Goal: Find specific page/section: Find specific page/section

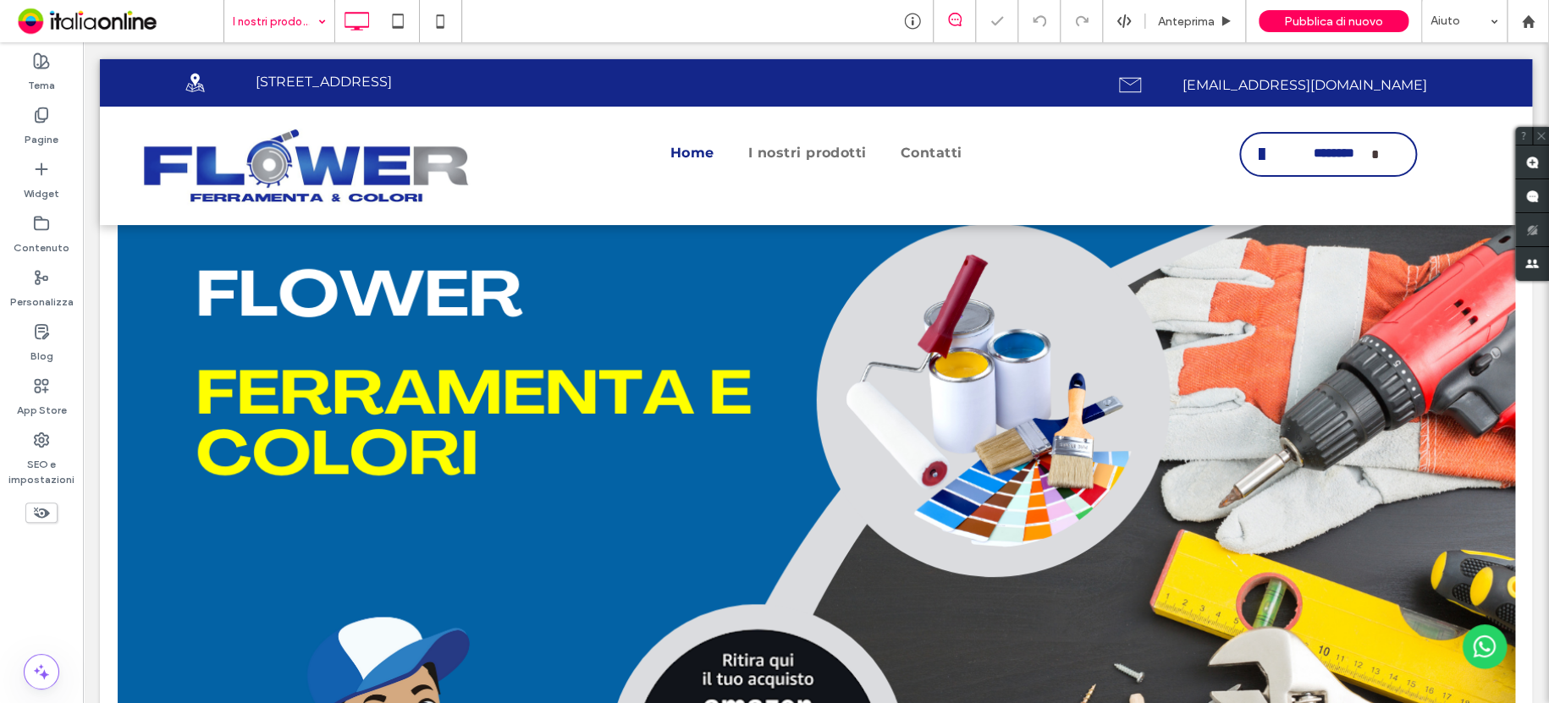
click at [293, 27] on input at bounding box center [275, 21] width 85 height 42
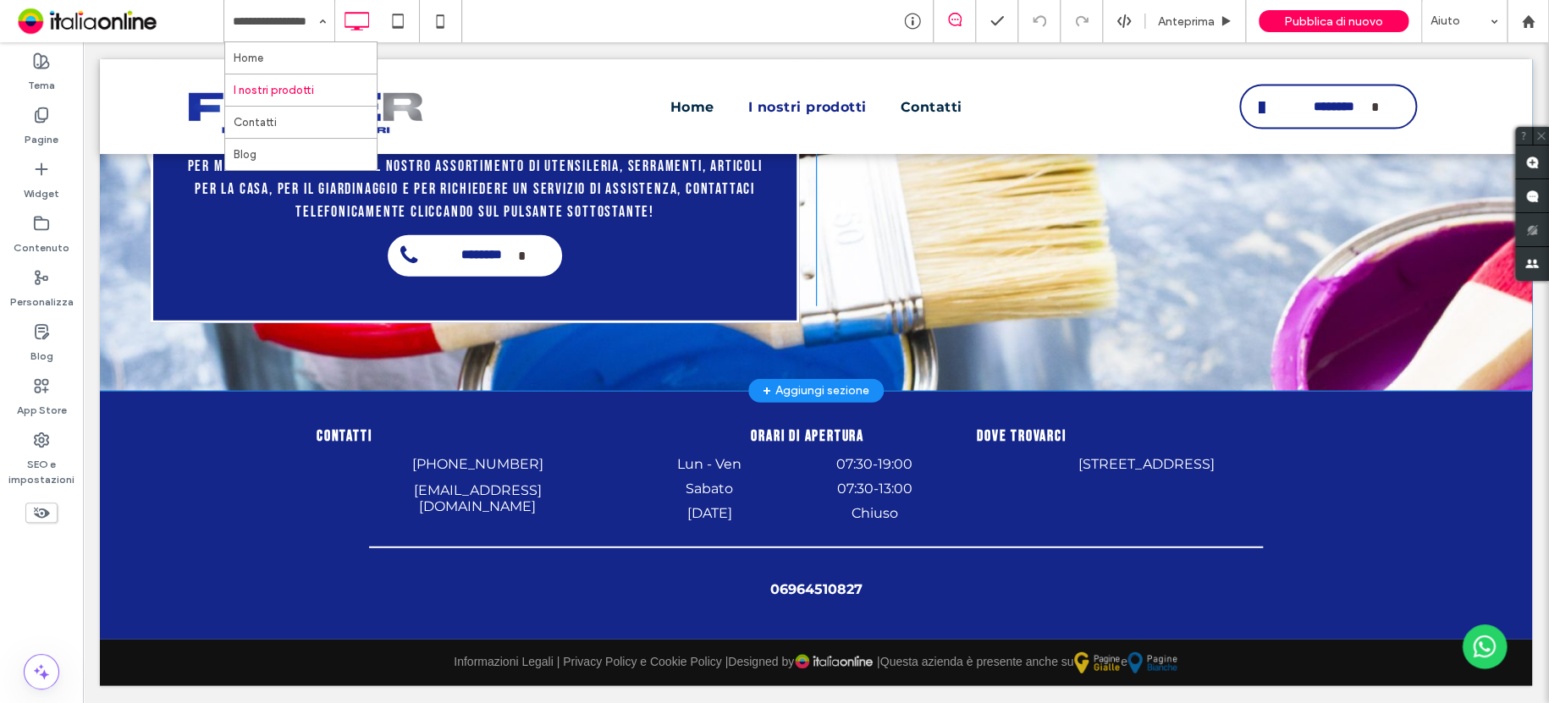
scroll to position [5367, 0]
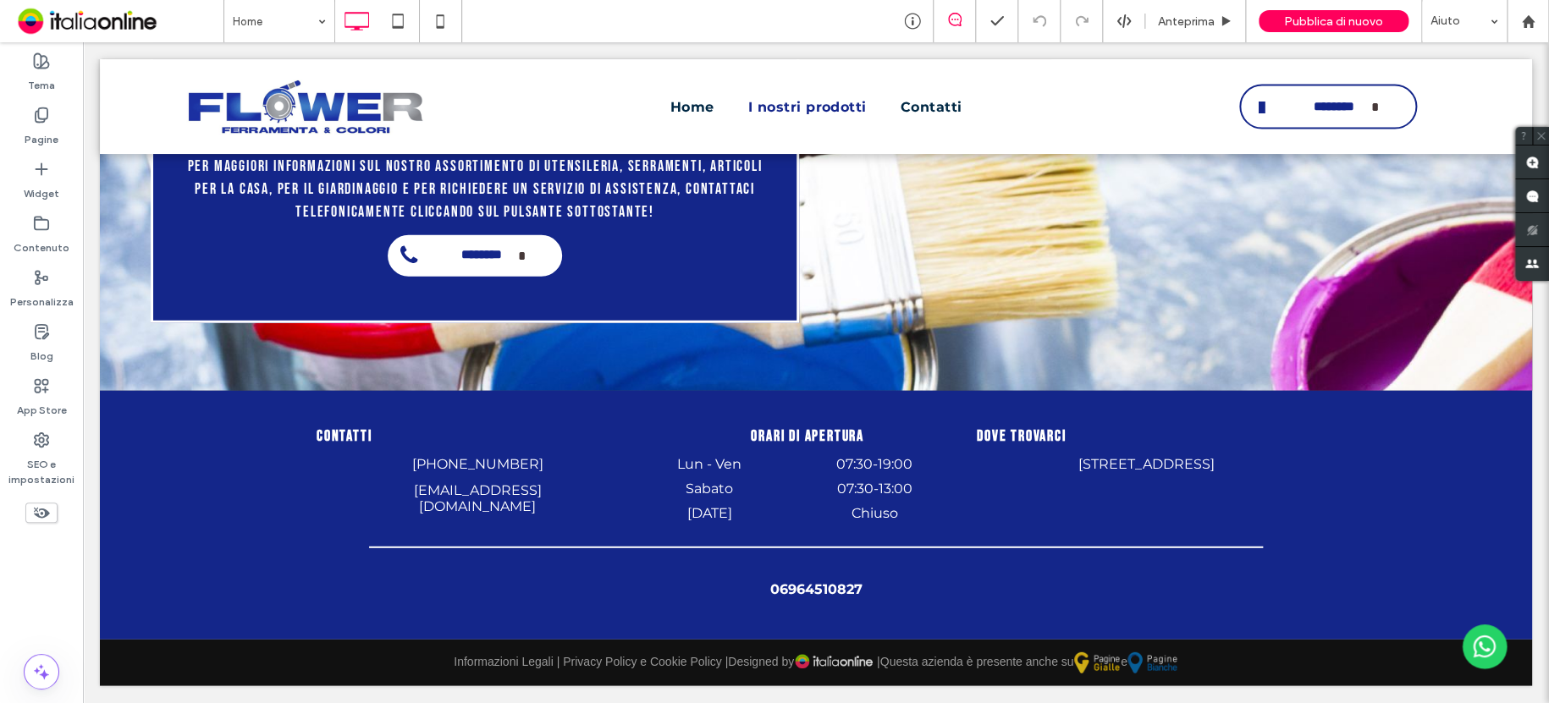
drag, startPoint x: 263, startPoint y: 60, endPoint x: 272, endPoint y: 47, distance: 16.0
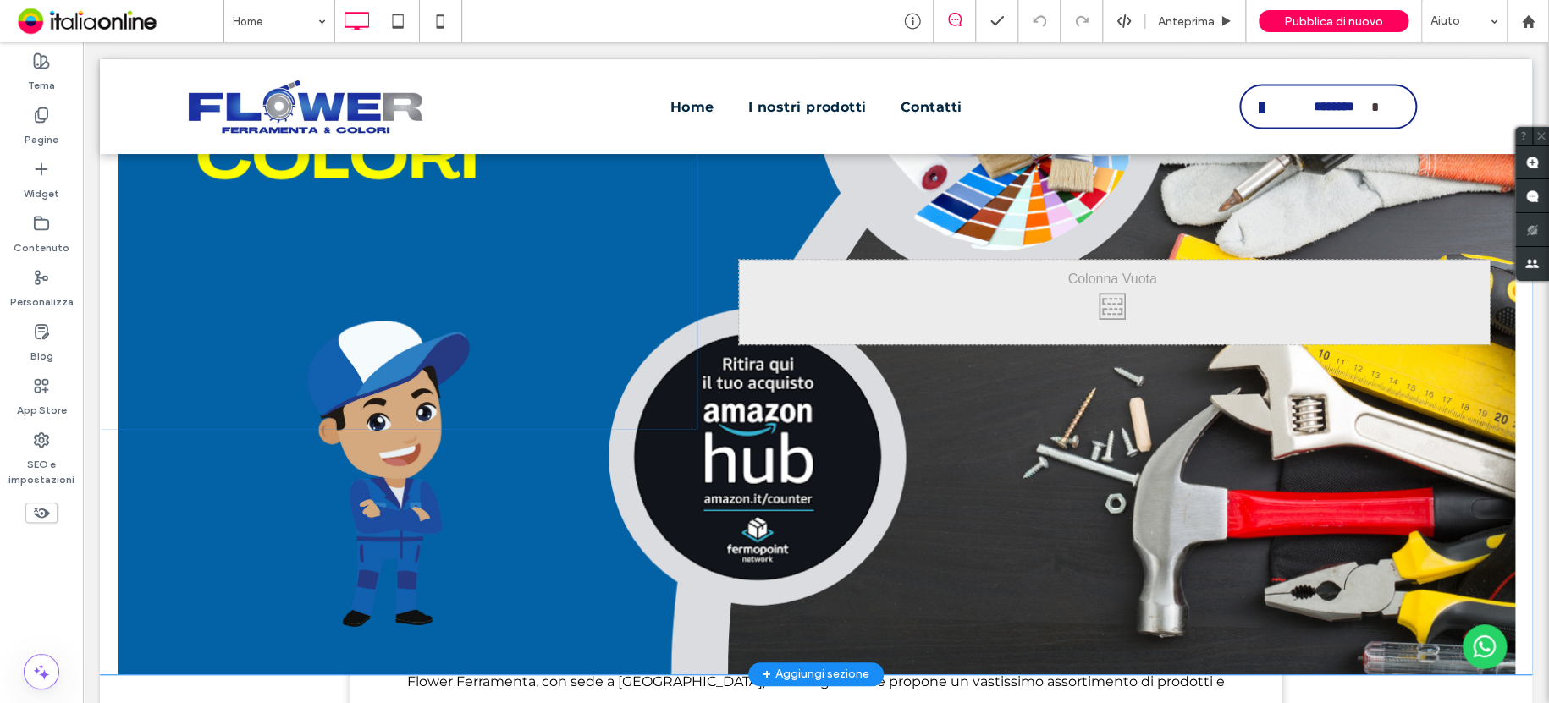
scroll to position [254, 0]
